Goal: Navigation & Orientation: Find specific page/section

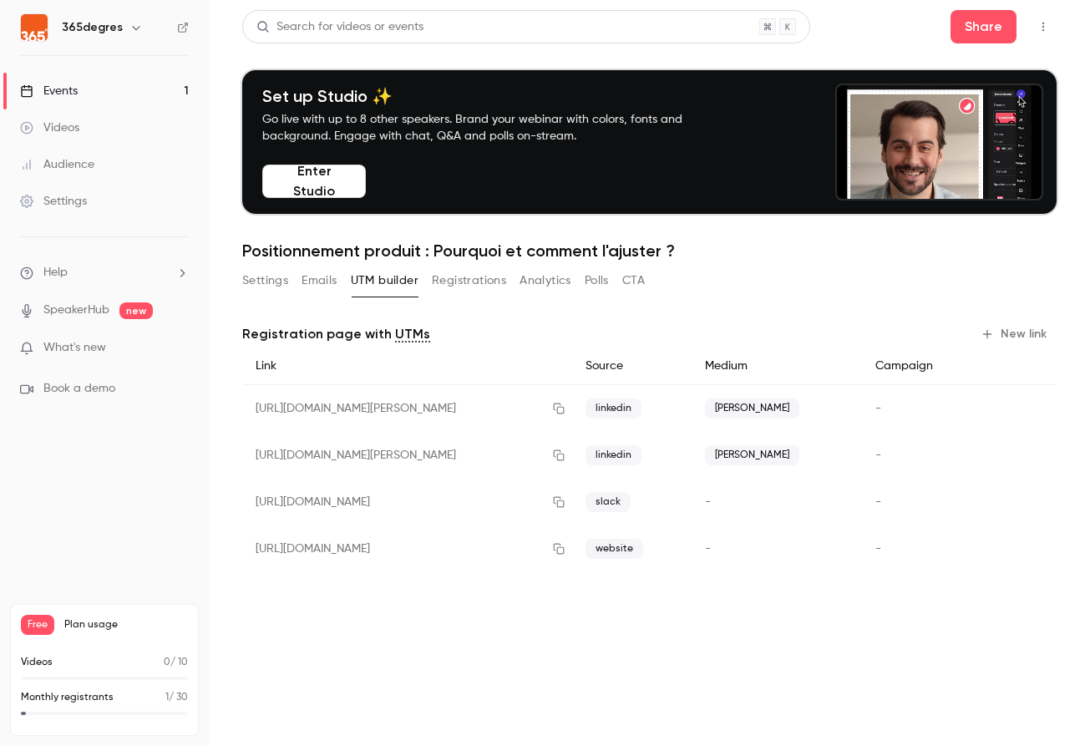
click at [150, 68] on ul "Events 1 Videos Audience Settings" at bounding box center [104, 146] width 209 height 180
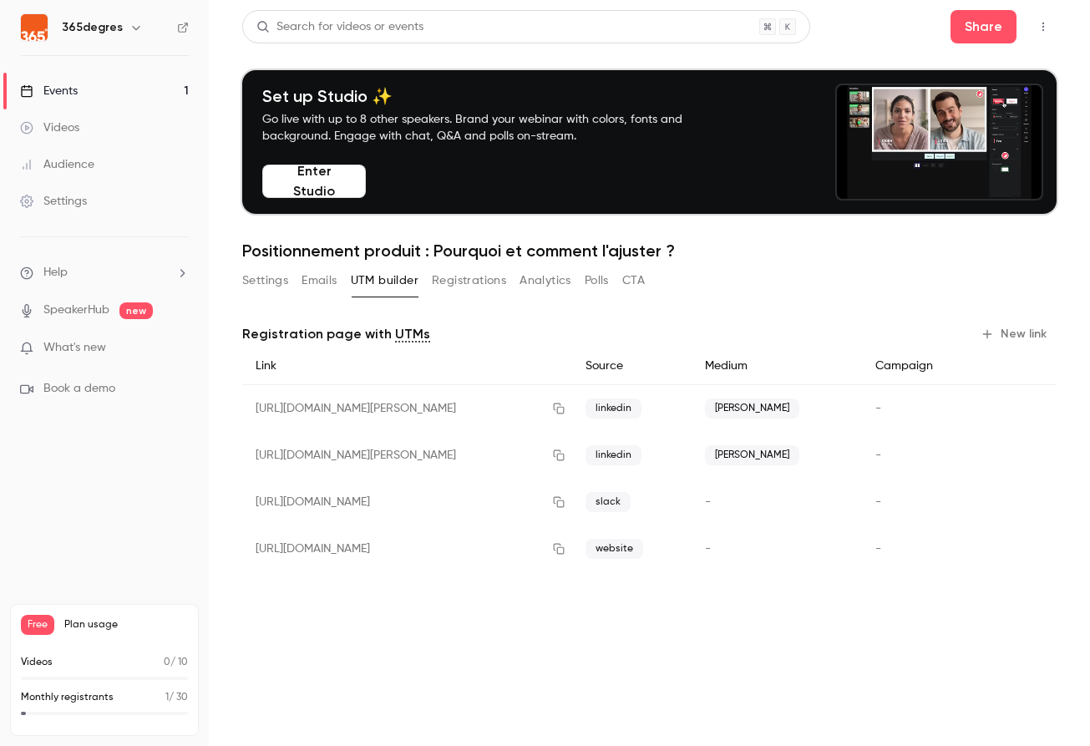
click at [136, 85] on link "Events 1" at bounding box center [104, 91] width 209 height 37
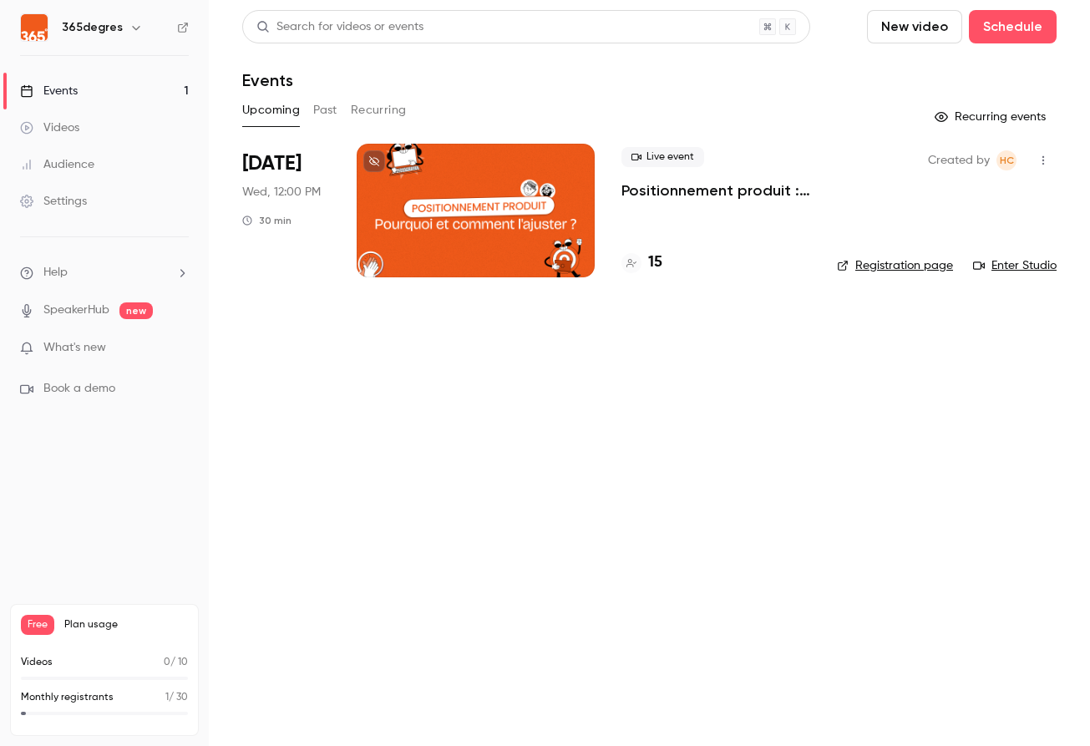
click at [661, 256] on div "15" at bounding box center [715, 262] width 189 height 23
